Goal: Check status: Check status

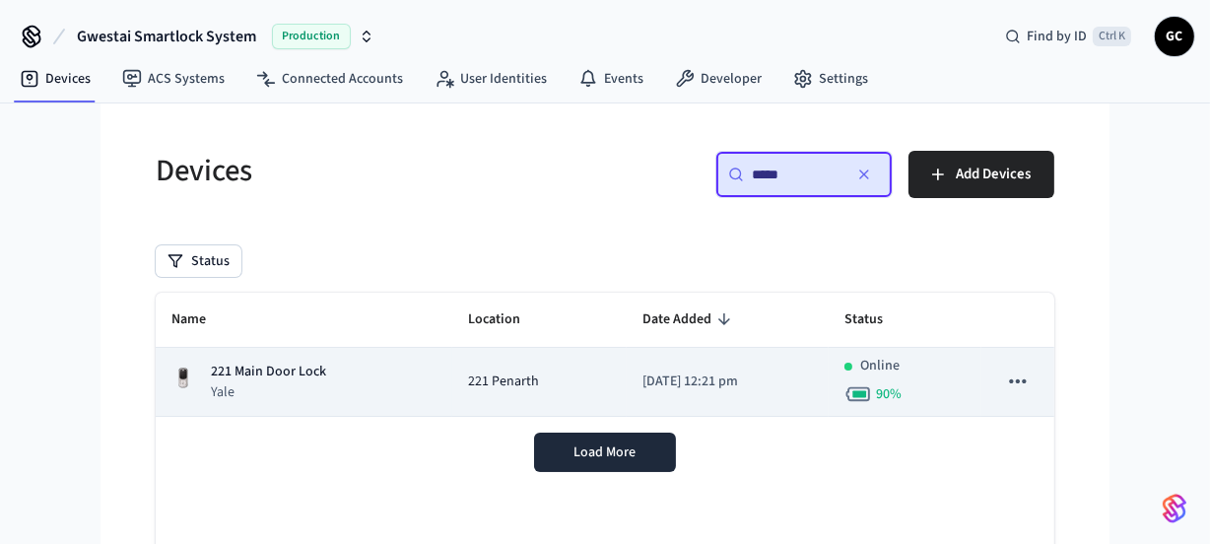
type input "*****"
click at [227, 369] on p "221 Main Door Lock" at bounding box center [268, 372] width 115 height 21
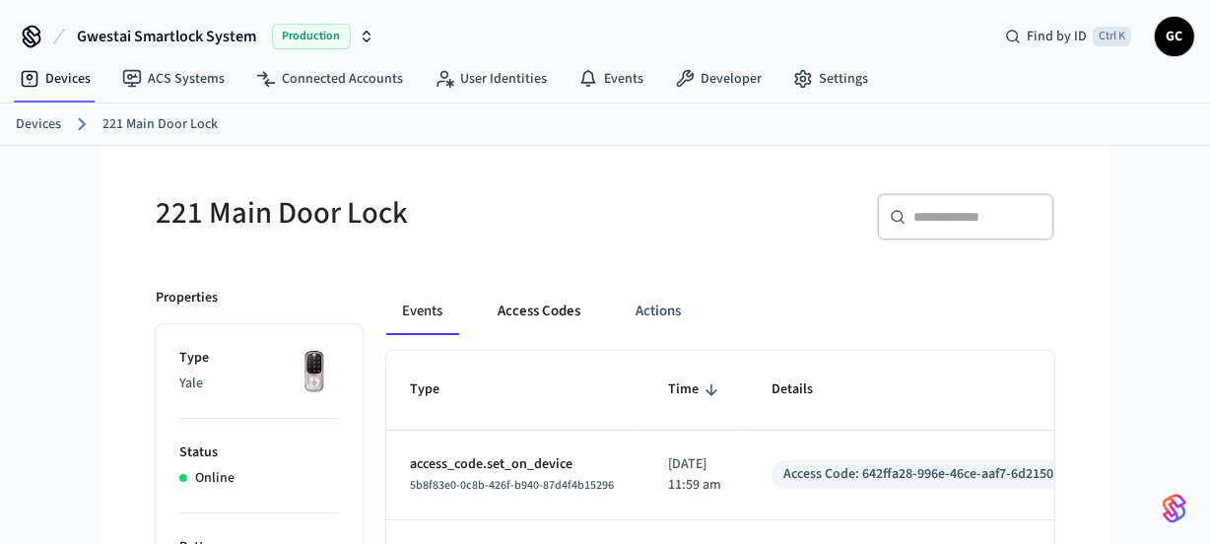
click at [532, 306] on button "Access Codes" at bounding box center [539, 311] width 114 height 47
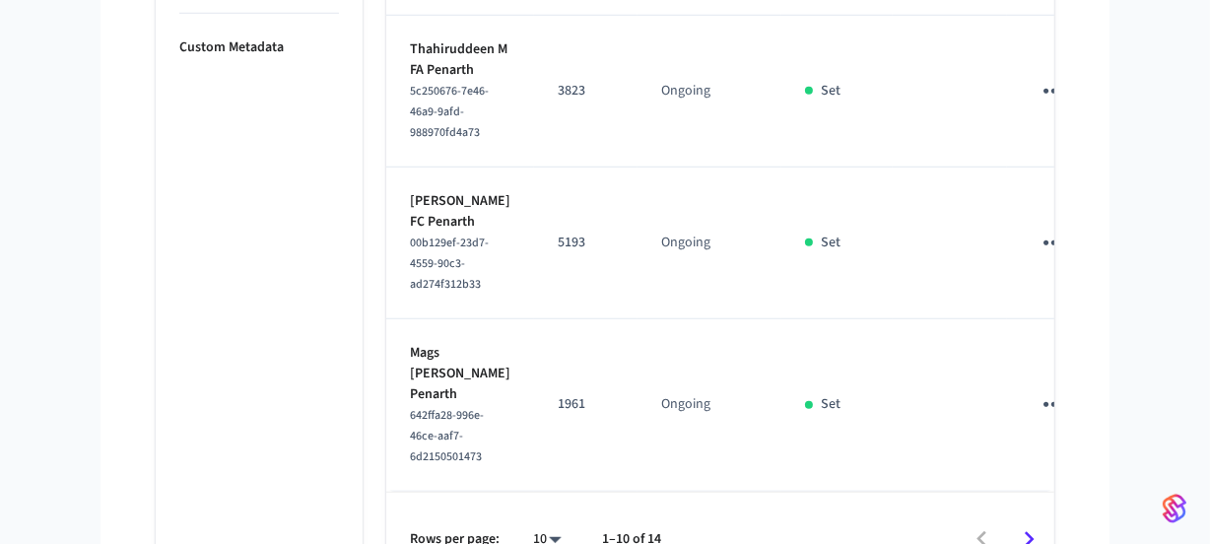
scroll to position [1153, 0]
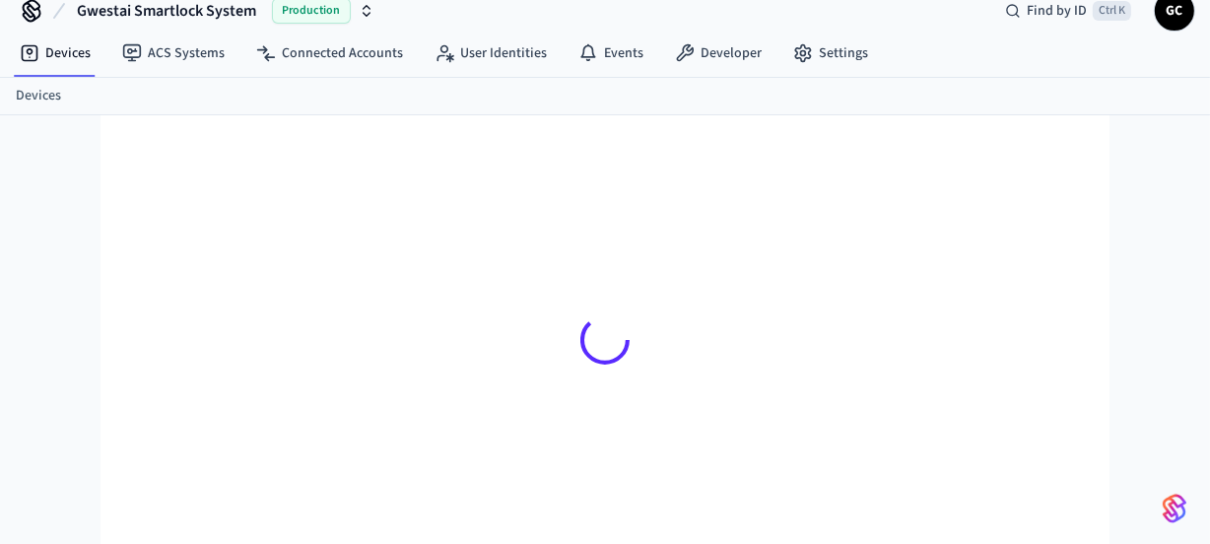
scroll to position [26, 0]
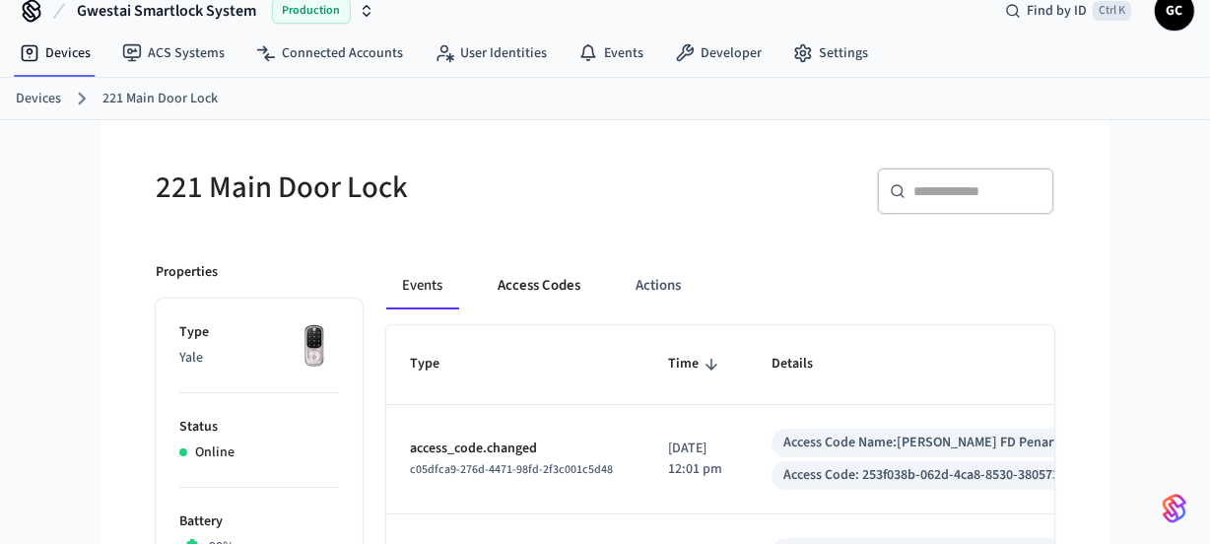
drag, startPoint x: 555, startPoint y: 292, endPoint x: 561, endPoint y: 308, distance: 16.8
click at [555, 296] on button "Access Codes" at bounding box center [539, 285] width 114 height 47
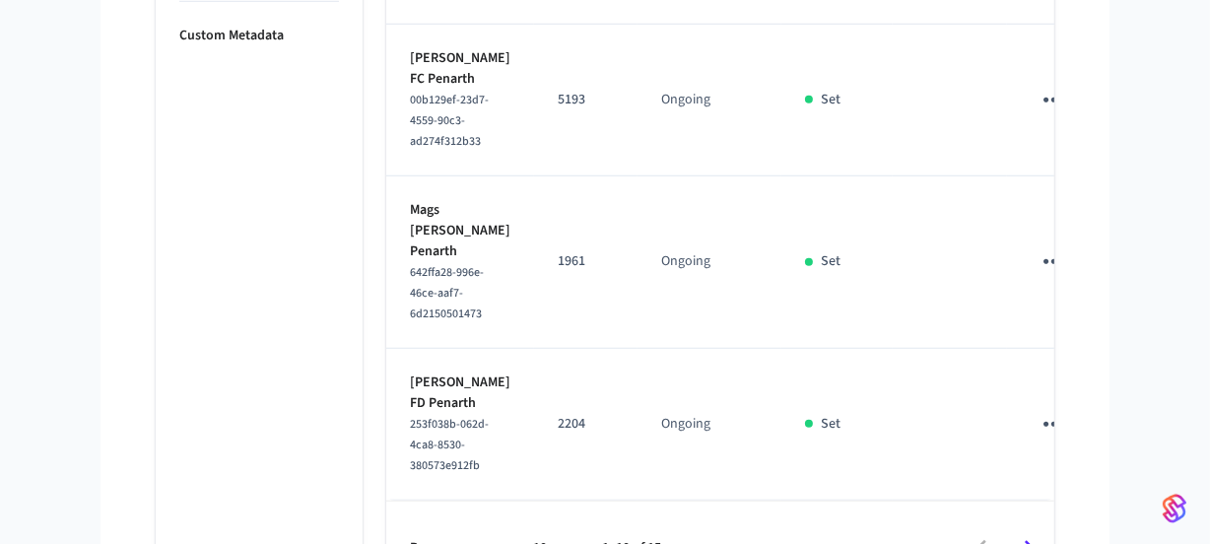
scroll to position [1511, 0]
